Goal: Use online tool/utility: Utilize a website feature to perform a specific function

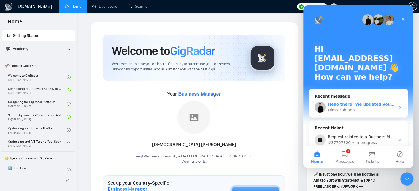
click at [347, 113] on div "Hello there! We updated your setup from scratch, please try to invite another m…" at bounding box center [358, 107] width 99 height 20
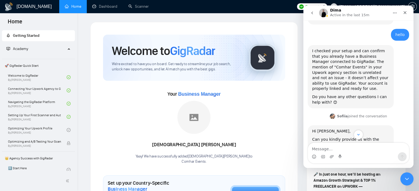
scroll to position [225, 0]
click at [345, 149] on textarea "Message…" at bounding box center [358, 147] width 101 height 9
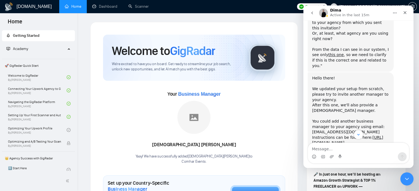
scroll to position [1179, 0]
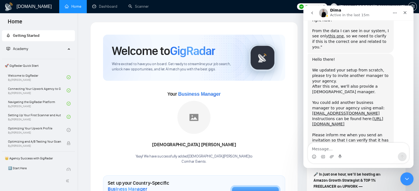
click at [338, 154] on img "Dima says…" at bounding box center [349, 184] width 74 height 60
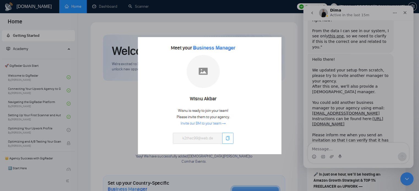
scroll to position [0, 0]
click at [410, 110] on div "Intercom messenger" at bounding box center [209, 95] width 419 height 191
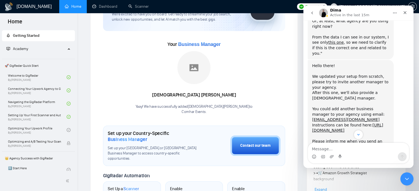
scroll to position [1179, 0]
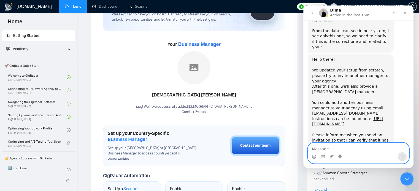
click at [329, 149] on textarea "Message…" at bounding box center [358, 147] width 101 height 9
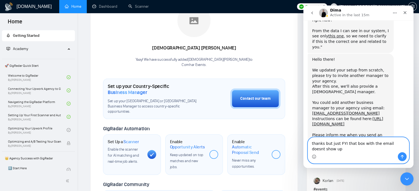
scroll to position [1185, 0]
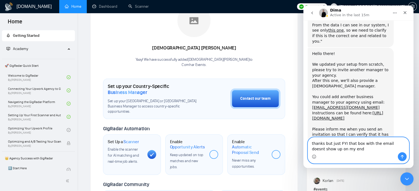
type textarea "thanks but just FYI that box with the email doesnt show up on my end."
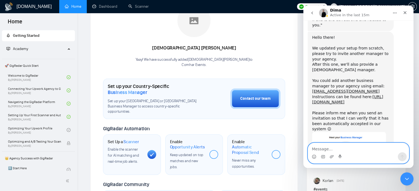
scroll to position [1201, 0]
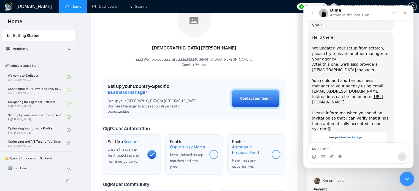
click at [406, 176] on icon "Close Intercom Messenger" at bounding box center [406, 178] width 7 height 7
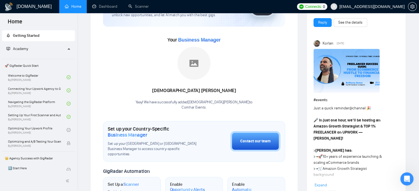
scroll to position [59, 0]
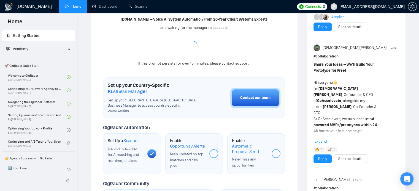
scroll to position [94, 0]
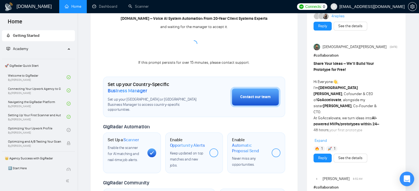
click at [406, 178] on icon "Open Intercom Messenger" at bounding box center [406, 179] width 6 height 7
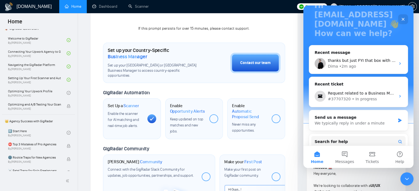
scroll to position [128, 0]
click at [407, 180] on icon "Close Intercom Messenger" at bounding box center [406, 178] width 7 height 7
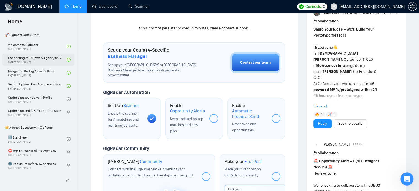
scroll to position [33, 0]
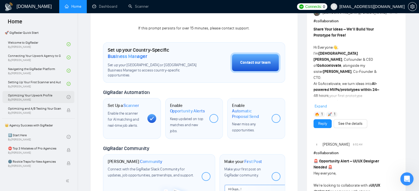
click at [36, 98] on link "Optimizing Your Upwork Profile By [PERSON_NAME]" at bounding box center [37, 97] width 59 height 12
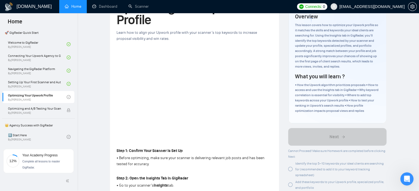
scroll to position [41, 0]
click at [139, 9] on link "Scanner" at bounding box center [138, 6] width 20 height 5
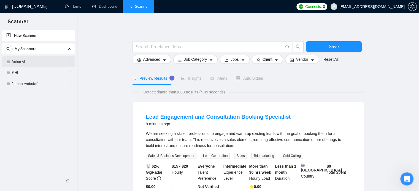
click at [29, 65] on link "Voice AI" at bounding box center [38, 61] width 52 height 11
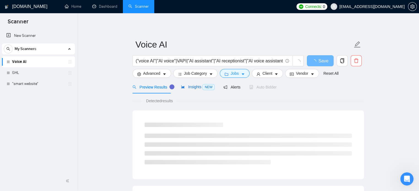
click at [193, 87] on span "Insights NEW" at bounding box center [198, 87] width 34 height 4
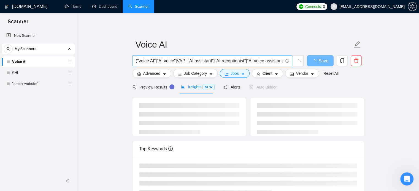
click at [188, 61] on input "("voice AI"|"AI voice"|VAPI|"AI assistant"|"AI receptionist"|"AI voice assistan…" at bounding box center [209, 61] width 147 height 7
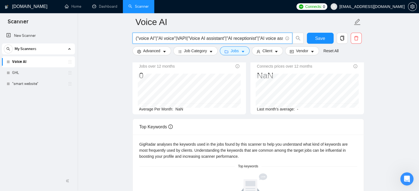
scroll to position [41, 0]
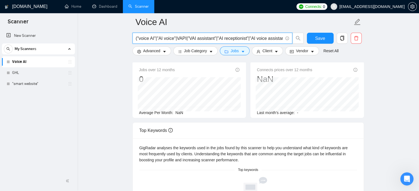
type input "("voice AI"|"AI voice"|VAPI|"AI assistant"|"AI receptionist"|"AI voice assistan…"
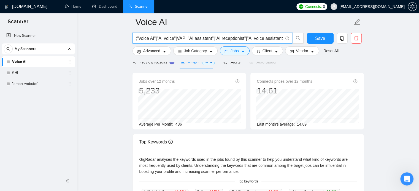
scroll to position [0, 0]
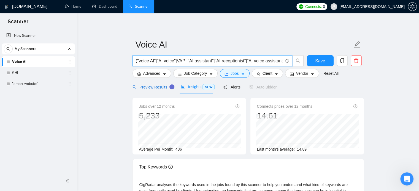
click at [159, 86] on span "Preview Results" at bounding box center [152, 87] width 40 height 4
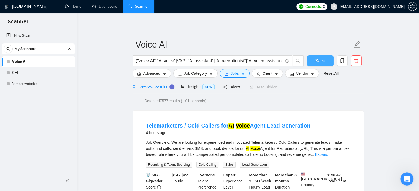
click at [319, 63] on span "Save" at bounding box center [320, 61] width 10 height 7
click at [199, 73] on span "Job Category" at bounding box center [195, 74] width 23 height 6
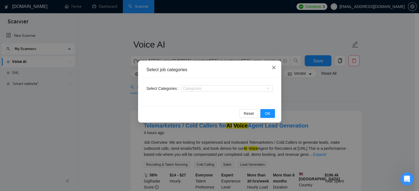
click at [274, 67] on icon "close" at bounding box center [274, 68] width 4 height 4
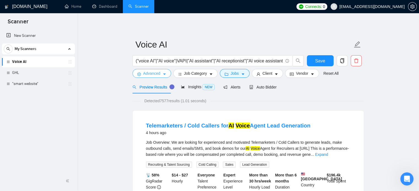
click at [149, 76] on span "Advanced" at bounding box center [151, 74] width 17 height 6
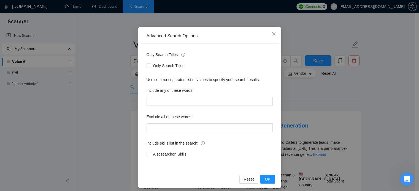
scroll to position [37, 0]
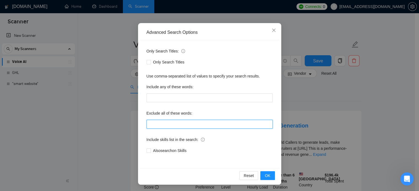
click at [200, 120] on input "text" at bounding box center [210, 124] width 126 height 9
paste input ""voiceover" "voice over" "voice-over" "Voice actor" "editing" "Youtube" "creato…"
type input ""voiceover" "voice over" "voice-over" "Voice actor" "editing" "Youtube" "creato…"
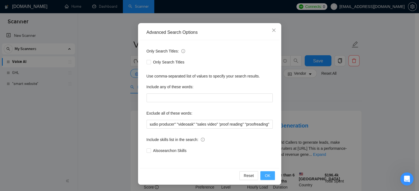
click at [265, 175] on span "OK" at bounding box center [268, 176] width 6 height 6
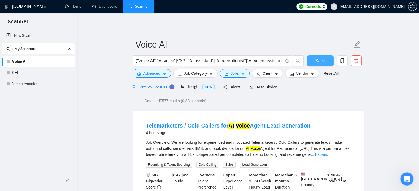
click at [315, 59] on span "Save" at bounding box center [320, 61] width 10 height 7
click at [196, 88] on span "Insights NEW" at bounding box center [198, 87] width 34 height 4
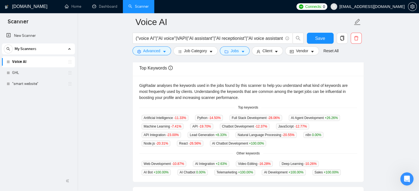
scroll to position [103, 0]
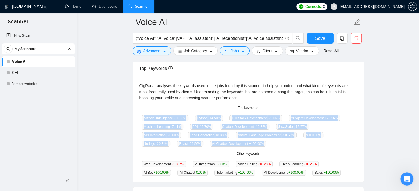
drag, startPoint x: 142, startPoint y: 117, endPoint x: 197, endPoint y: 142, distance: 60.6
click at [197, 142] on div "Artificial Intelligence -11.33 % Python -14.50 % Full Stack Development -28.06 …" at bounding box center [248, 131] width 218 height 32
copy div "Artificial Intelligence -11.33 % Python -14.50 % Full Stack Development -28.06 …"
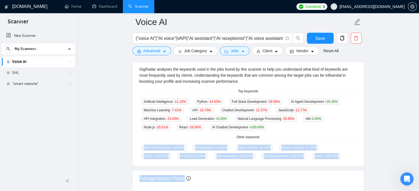
scroll to position [121, 0]
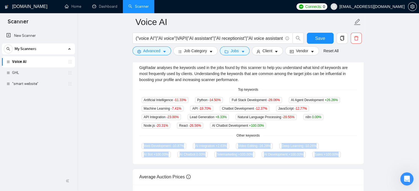
drag, startPoint x: 143, startPoint y: 163, endPoint x: 302, endPoint y: 155, distance: 159.2
click at [302, 155] on div "Web Development -10.87 % AI Integration +2.63 % Video Editing -16.28 % Deep Lea…" at bounding box center [248, 150] width 218 height 15
copy div "Web Development -10.87 % AI Integration +2.63 % Video Editing -16.28 % Deep Lea…"
click at [24, 74] on link "GHL" at bounding box center [38, 72] width 52 height 11
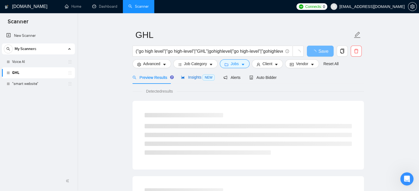
click at [194, 78] on span "Insights NEW" at bounding box center [198, 77] width 34 height 4
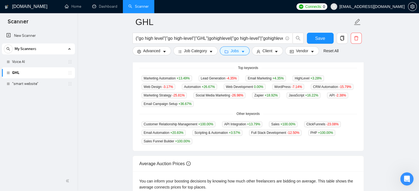
scroll to position [143, 0]
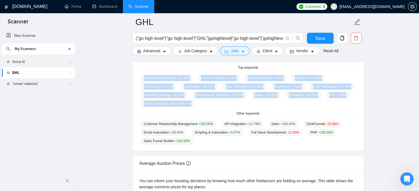
drag, startPoint x: 143, startPoint y: 78, endPoint x: 205, endPoint y: 108, distance: 69.2
click at [205, 108] on div "GigRadar analyses the keywords used in the jobs found by this scanner to help y…" at bounding box center [248, 93] width 231 height 115
copy div "Marketing Automation +13.49 % Lead Generation -4.35 % Email Marketing +4.35 % H…"
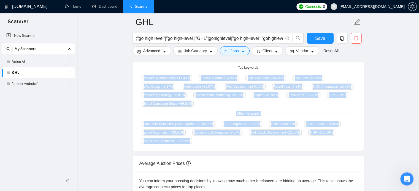
copy div "Marketing Automation +13.49 % Lead Generation -4.35 % Email Marketing +4.35 % H…"
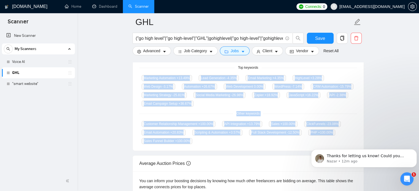
scroll to position [0, 0]
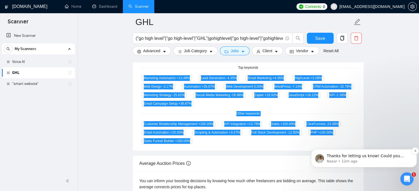
click at [376, 155] on span "Thanks for letting us know! Could you please send us a screenshot of what you s…" at bounding box center [366, 164] width 79 height 21
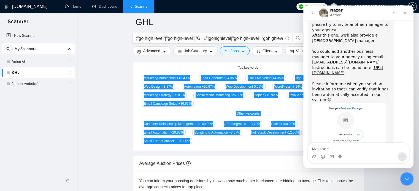
scroll to position [1243, 0]
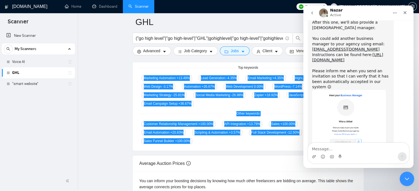
click at [406, 177] on icon "Close Intercom Messenger" at bounding box center [406, 178] width 7 height 7
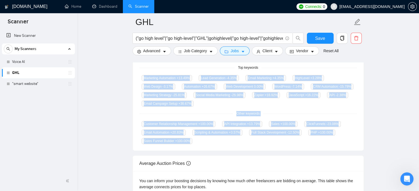
click at [387, 74] on main "GHL ("go high level"|"go high-level"|"GHL"|gohighlevel|"go high-level"|"gohighl…" at bounding box center [248, 70] width 324 height 382
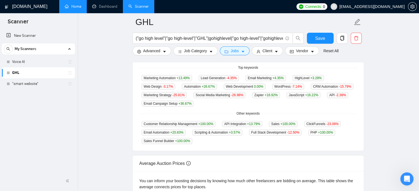
click at [76, 6] on link "Home" at bounding box center [73, 6] width 17 height 5
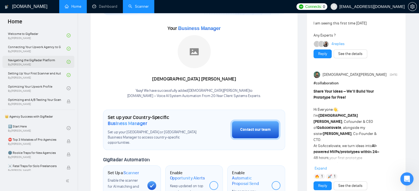
scroll to position [42, 0]
click at [55, 88] on link "Optimizing Your Upwork Profile By [PERSON_NAME]" at bounding box center [37, 88] width 59 height 12
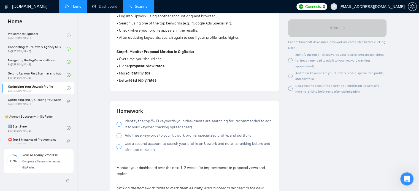
scroll to position [329, 0]
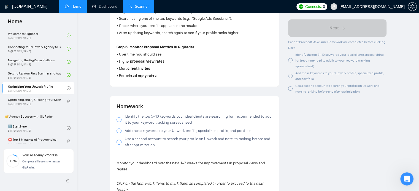
click at [123, 120] on label "Identify the top 5–10 keywords your ideal clients are searching for (recommende…" at bounding box center [194, 120] width 156 height 12
click at [119, 132] on div at bounding box center [118, 131] width 5 height 5
click at [119, 143] on div at bounding box center [118, 142] width 5 height 5
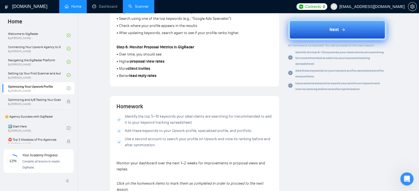
click at [332, 30] on span "Next" at bounding box center [333, 29] width 9 height 7
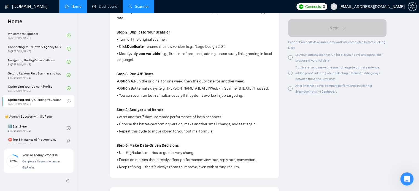
scroll to position [1305, 0]
